Goal: Information Seeking & Learning: Learn about a topic

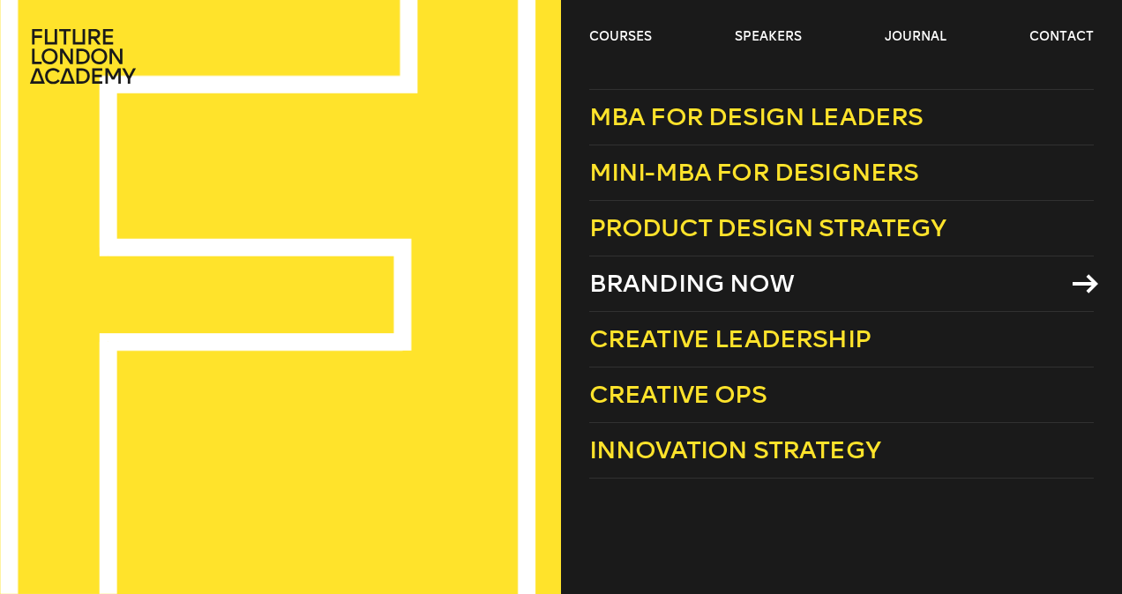
click at [729, 273] on span "Branding Now" at bounding box center [691, 283] width 205 height 29
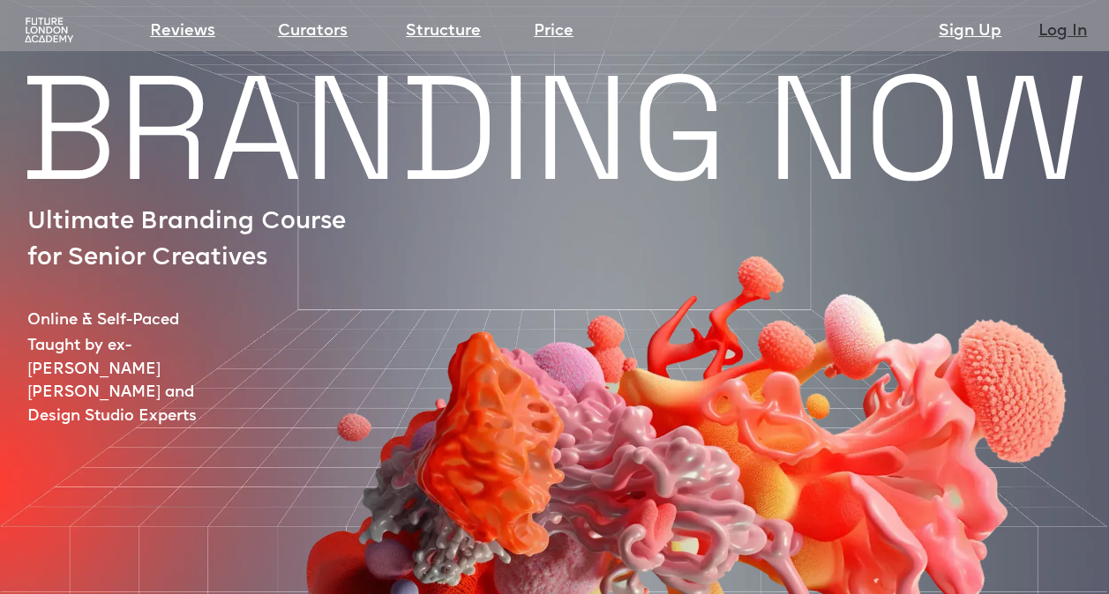
click at [1055, 33] on link "Log In" at bounding box center [1062, 31] width 49 height 25
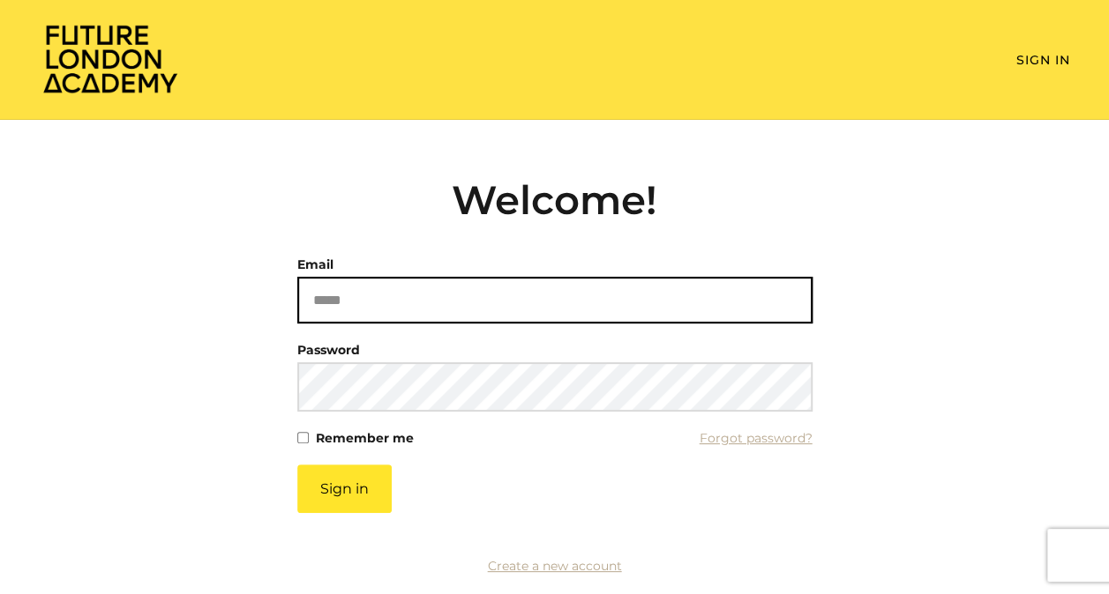
click at [316, 309] on input "Email" at bounding box center [554, 300] width 515 height 47
type input "**********"
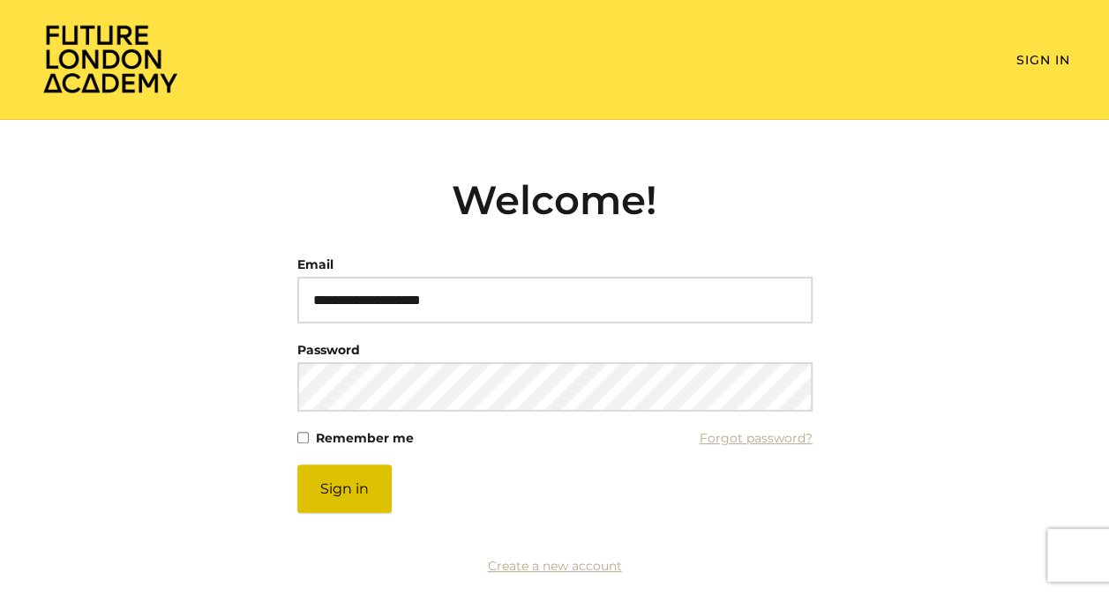
click at [343, 484] on button "Sign in" at bounding box center [344, 489] width 94 height 49
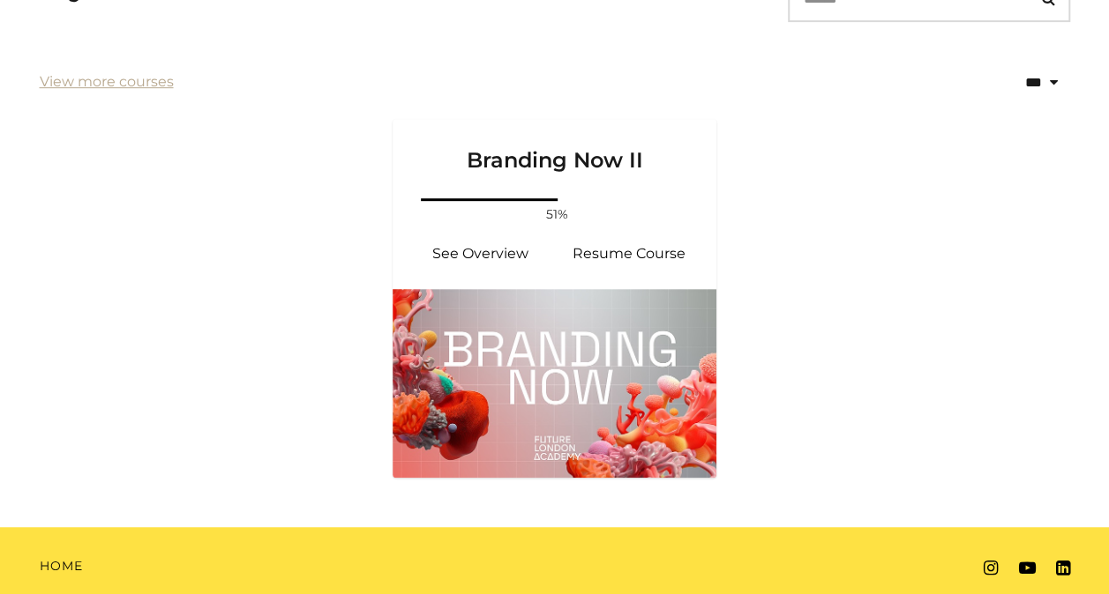
scroll to position [409, 0]
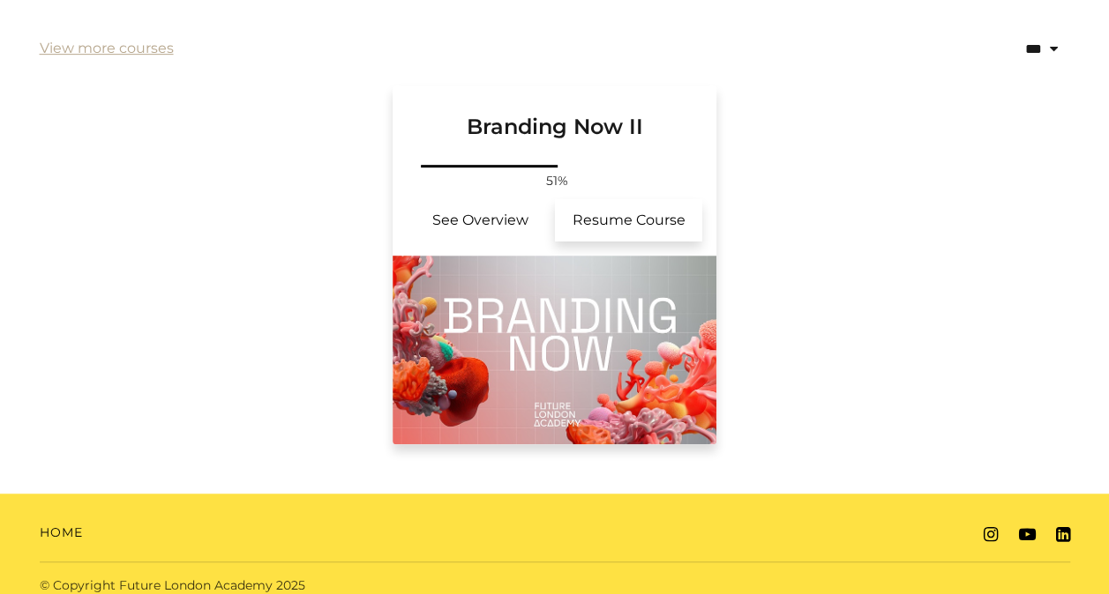
click at [644, 226] on link "Resume Course" at bounding box center [629, 220] width 148 height 42
